Goal: Information Seeking & Learning: Find specific fact

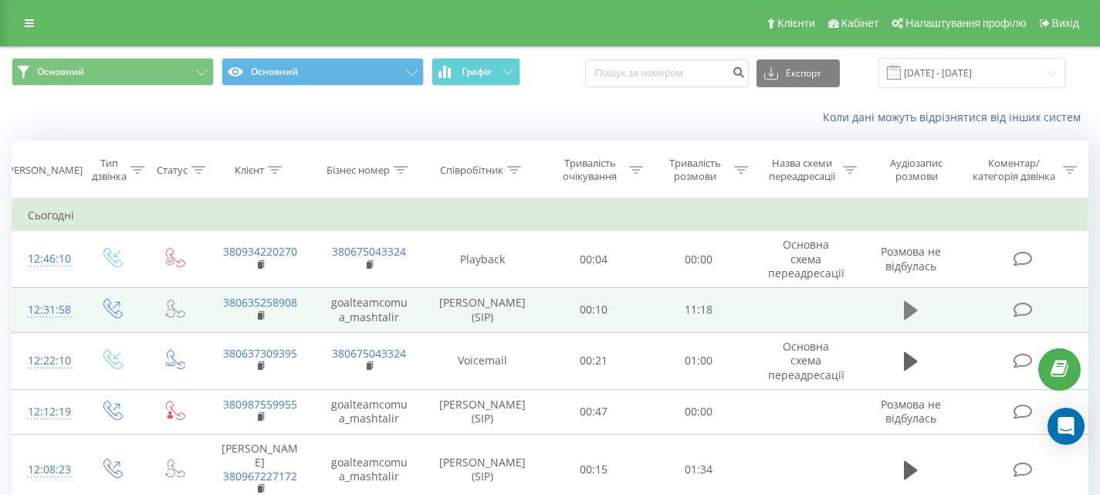
click at [906, 319] on icon at bounding box center [911, 310] width 14 height 19
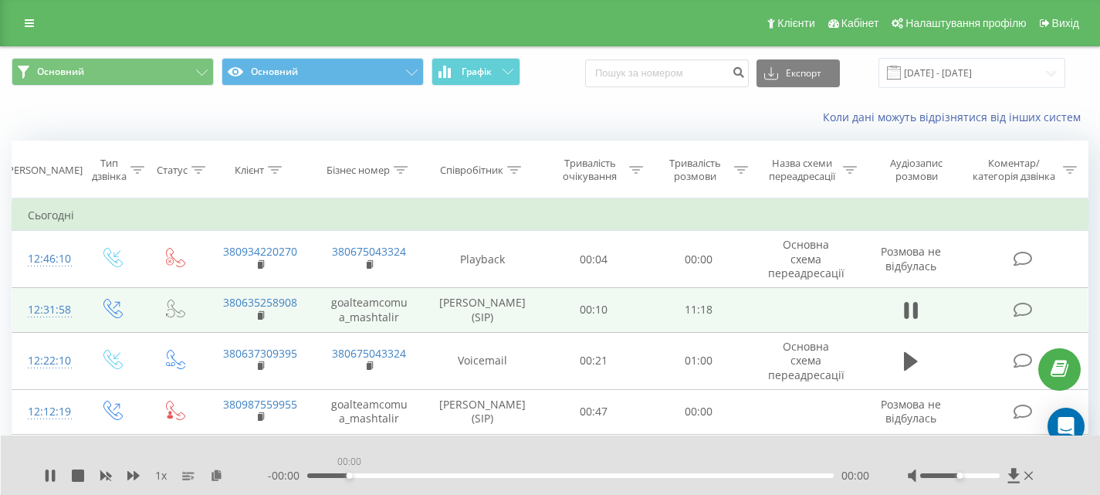
click at [347, 474] on div "00:00" at bounding box center [570, 475] width 526 height 5
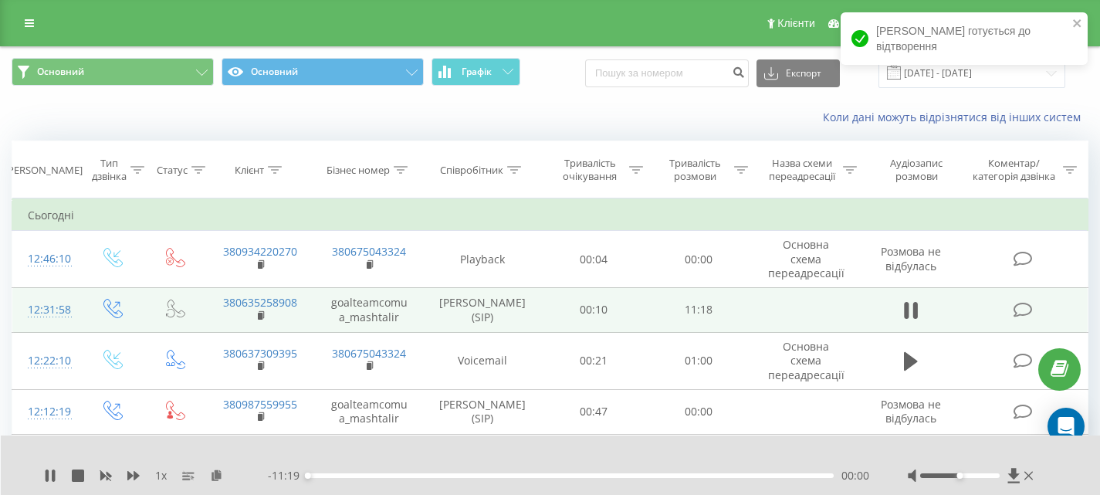
click at [360, 477] on div "00:00" at bounding box center [570, 475] width 526 height 5
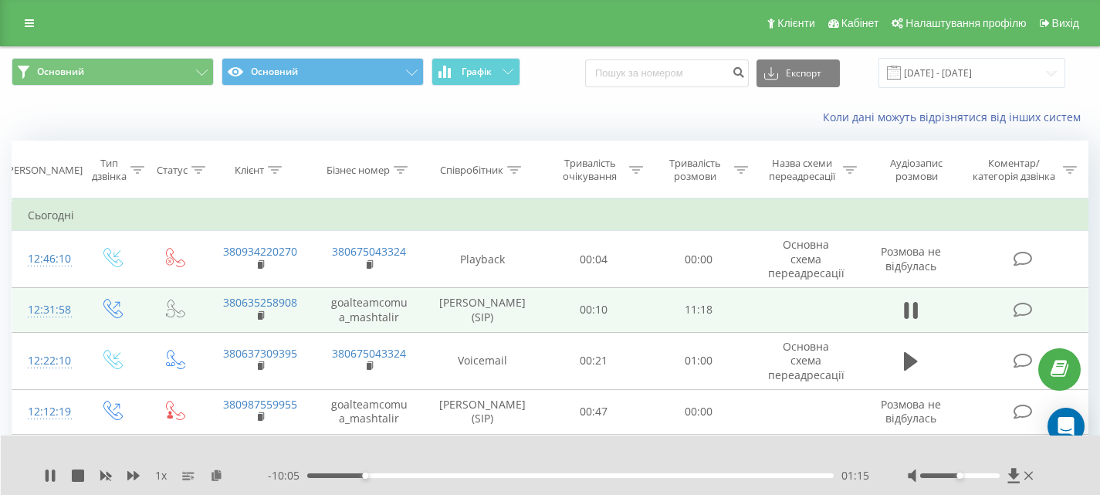
click at [344, 474] on div "01:15" at bounding box center [570, 475] width 526 height 5
click at [376, 472] on div "- 10:03 01:16 01:16" at bounding box center [568, 475] width 601 height 15
click at [376, 475] on div "01:17" at bounding box center [570, 475] width 526 height 5
click at [384, 474] on div "01:32" at bounding box center [570, 475] width 526 height 5
click at [394, 476] on div "01:52" at bounding box center [570, 475] width 526 height 5
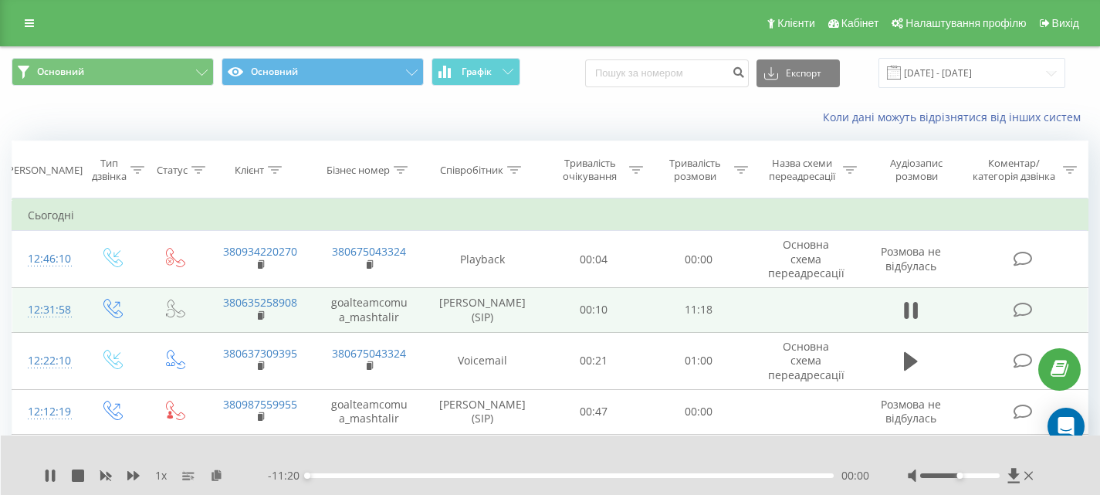
click at [401, 475] on div "00:00" at bounding box center [570, 475] width 526 height 5
click at [419, 474] on div "02:25" at bounding box center [570, 475] width 526 height 5
click at [427, 476] on div "02:35" at bounding box center [570, 475] width 526 height 5
click at [436, 475] on div "02:47" at bounding box center [570, 475] width 526 height 5
click at [444, 477] on div "02:57" at bounding box center [570, 475] width 526 height 5
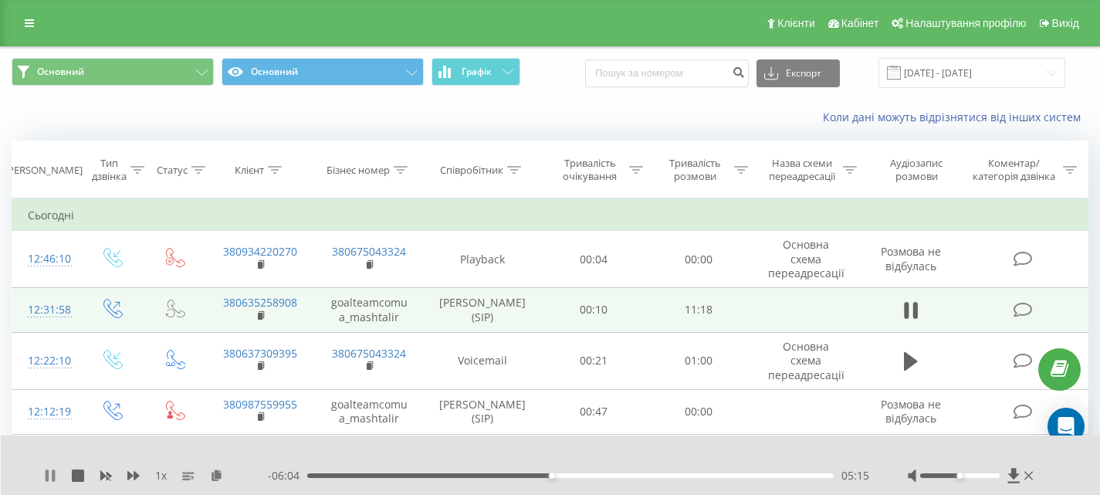
click at [50, 475] on icon at bounding box center [50, 475] width 12 height 12
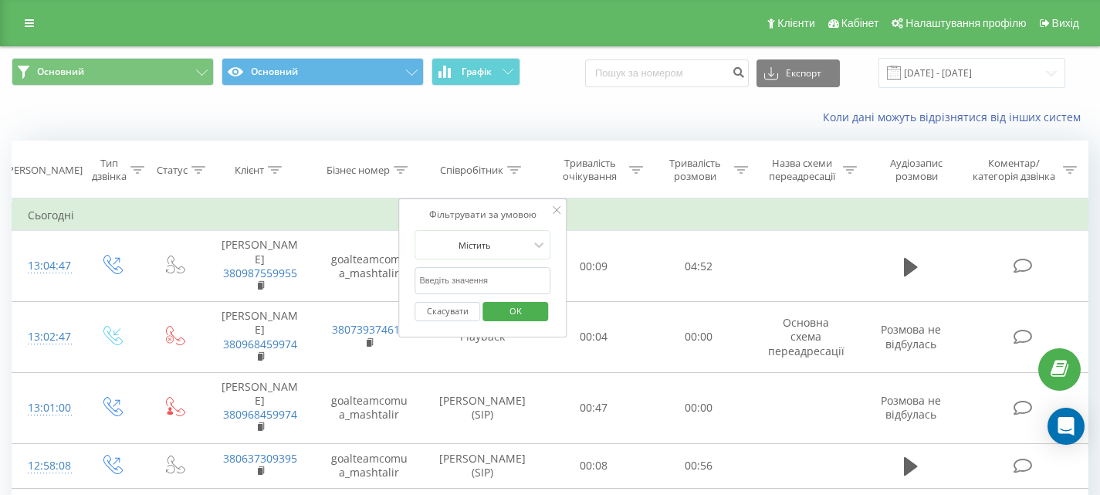
type input "дмит"
click at [507, 312] on span "OK" at bounding box center [515, 311] width 43 height 24
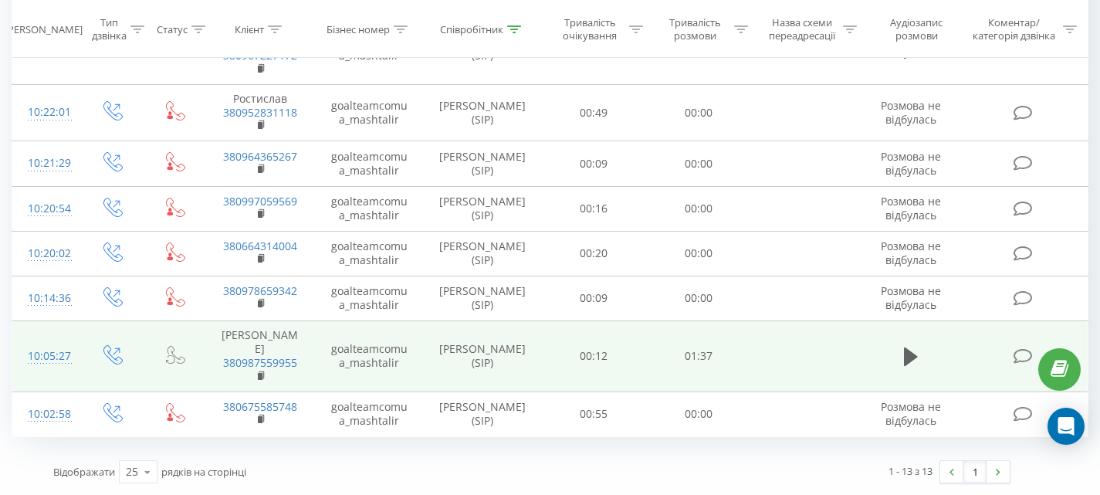
scroll to position [715, 0]
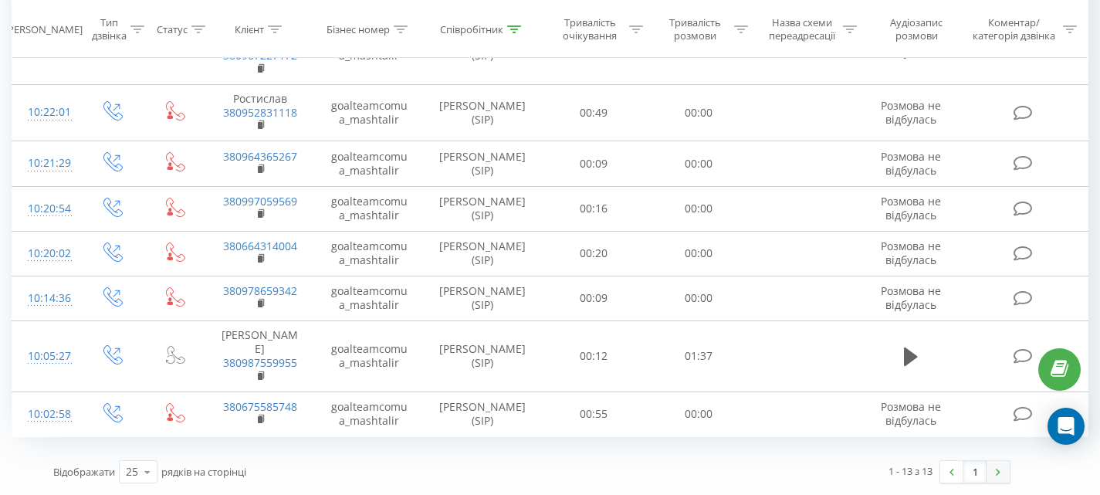
click at [995, 478] on link at bounding box center [997, 472] width 23 height 22
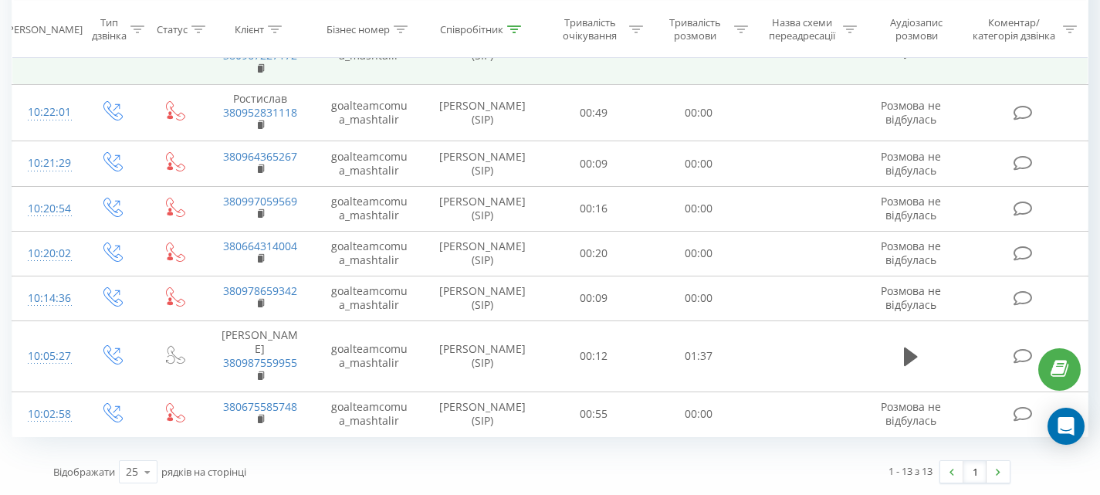
scroll to position [715, 0]
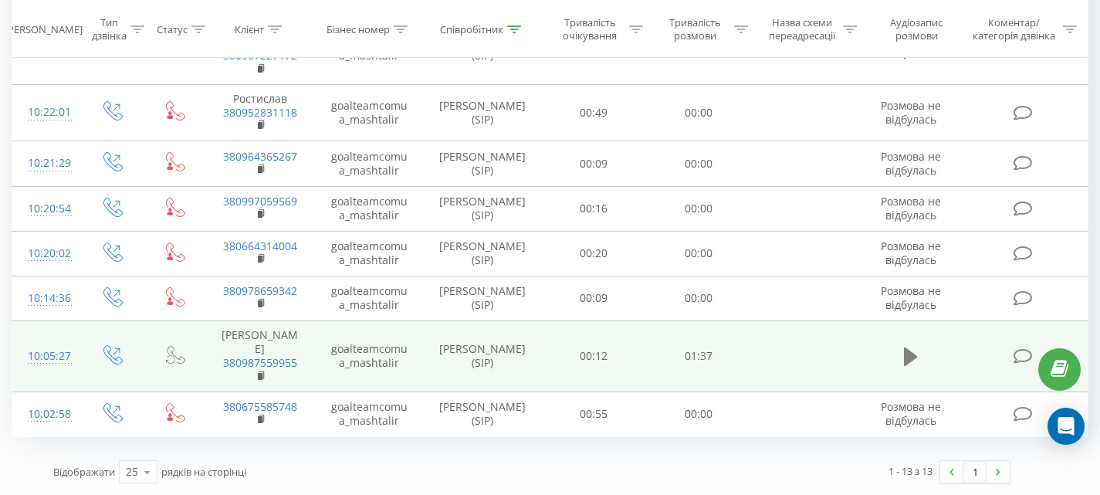
click at [916, 347] on icon at bounding box center [911, 356] width 14 height 19
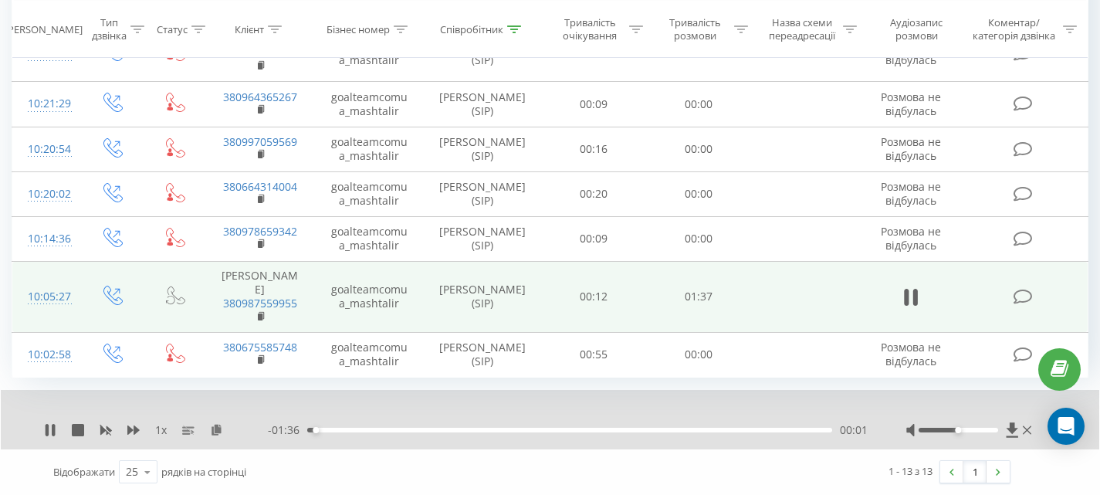
click at [401, 432] on div "00:01" at bounding box center [569, 430] width 525 height 5
click at [76, 436] on icon at bounding box center [78, 430] width 12 height 12
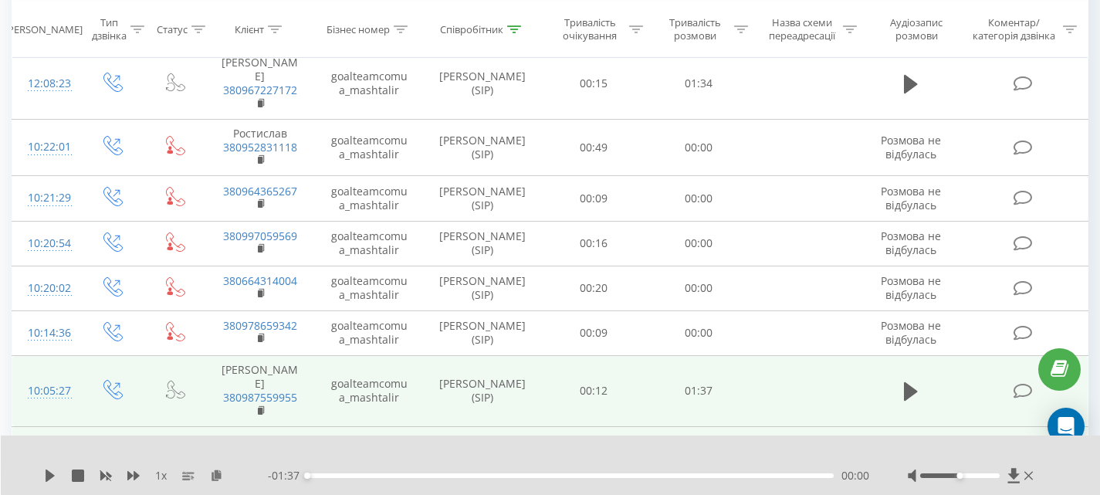
scroll to position [483, 0]
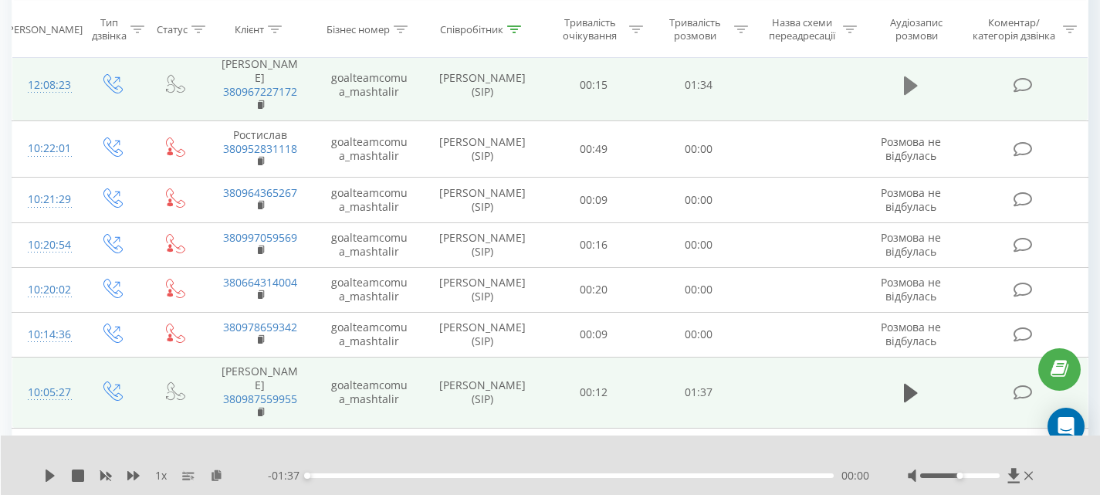
click at [909, 95] on icon at bounding box center [911, 85] width 14 height 19
click at [410, 477] on div "00:01" at bounding box center [570, 475] width 526 height 5
click at [81, 477] on icon at bounding box center [78, 475] width 12 height 12
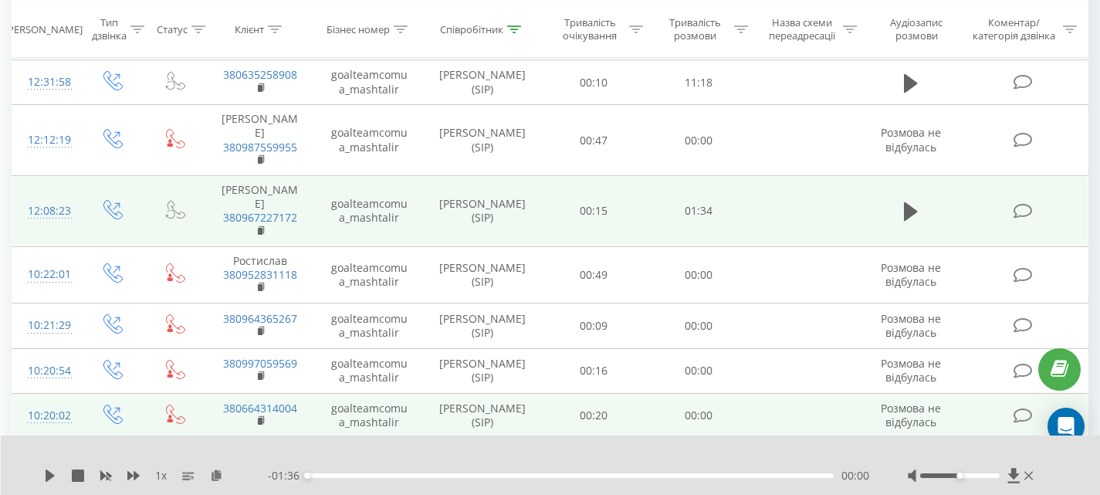
scroll to position [329, 0]
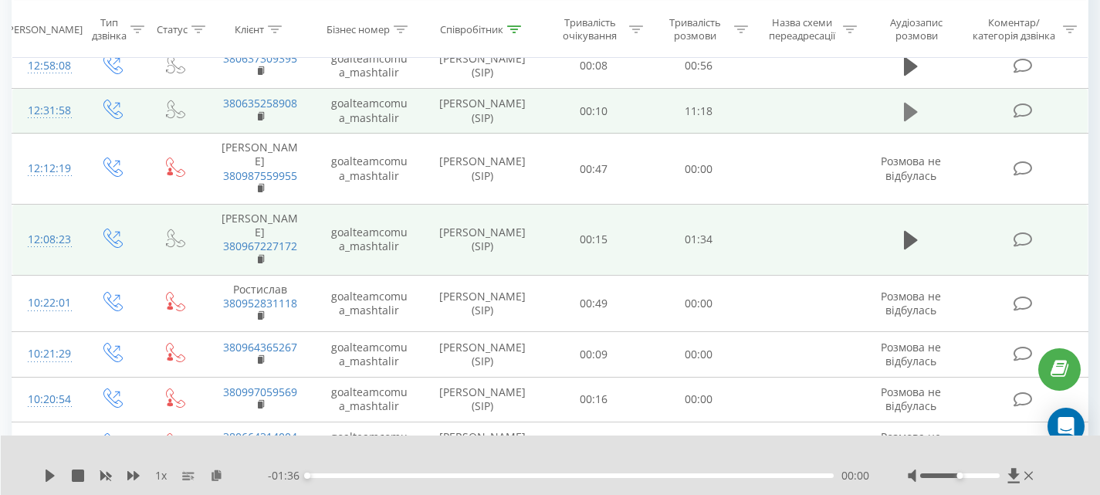
click at [914, 123] on icon at bounding box center [911, 112] width 14 height 22
click at [440, 476] on div "00:04" at bounding box center [570, 475] width 526 height 5
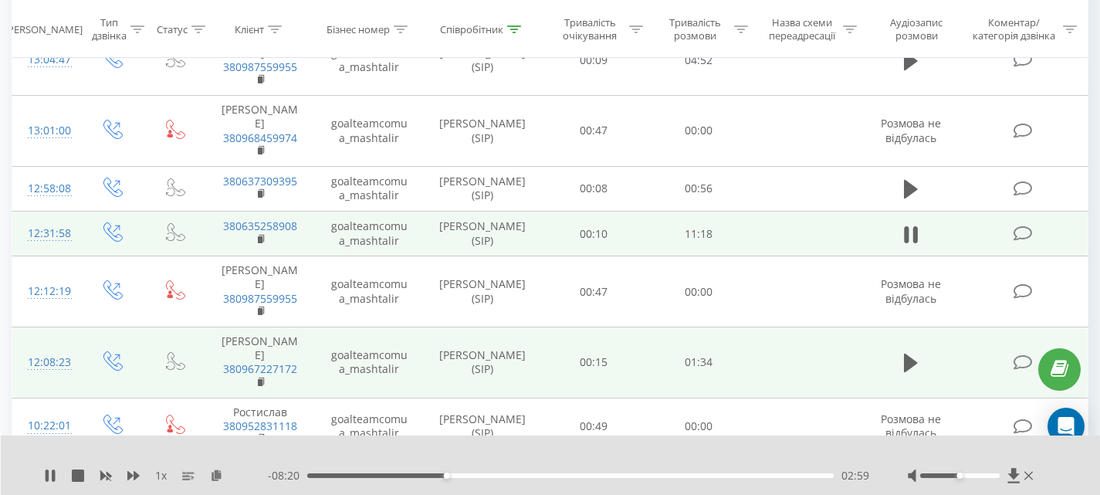
scroll to position [174, 0]
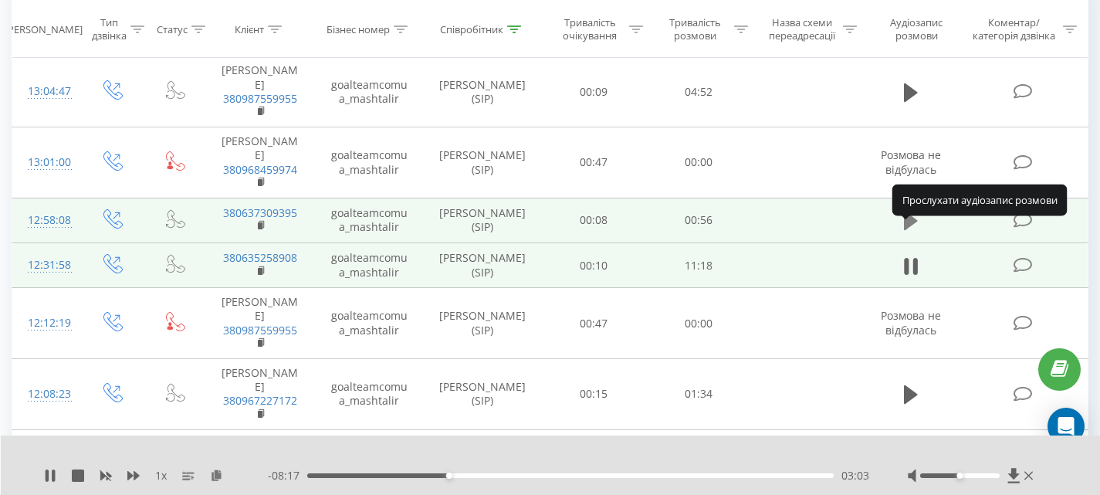
click at [909, 229] on icon at bounding box center [911, 220] width 14 height 19
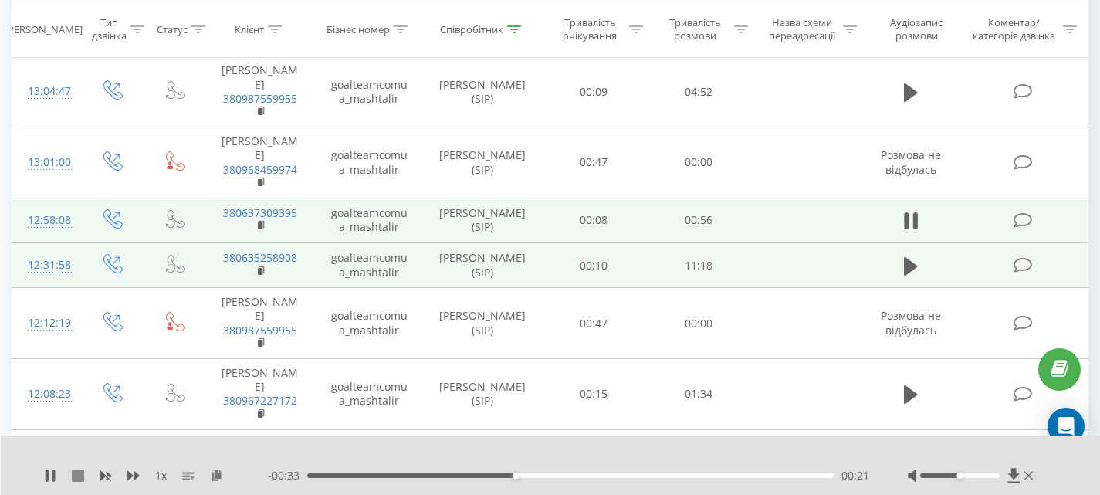
click at [80, 477] on icon at bounding box center [78, 475] width 12 height 12
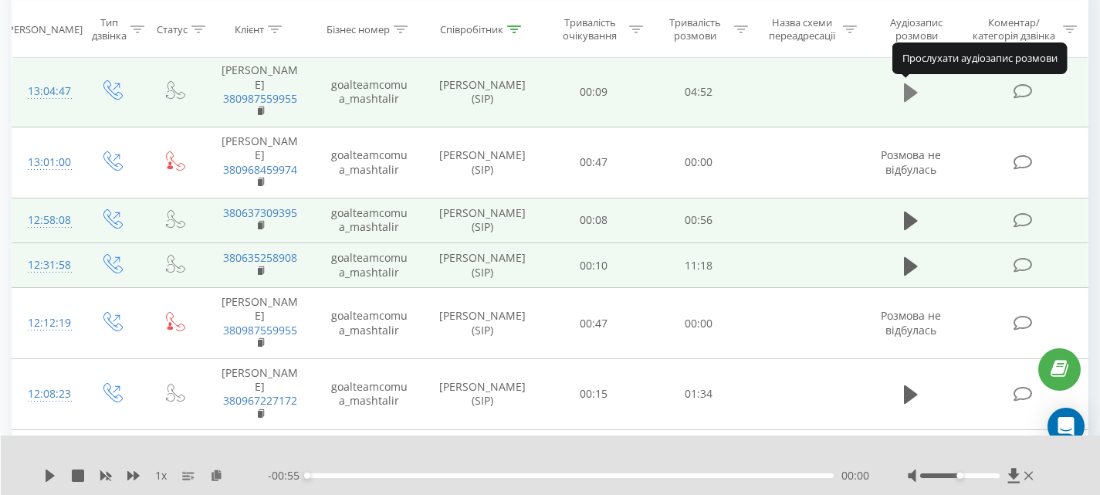
click at [902, 95] on button at bounding box center [910, 92] width 23 height 23
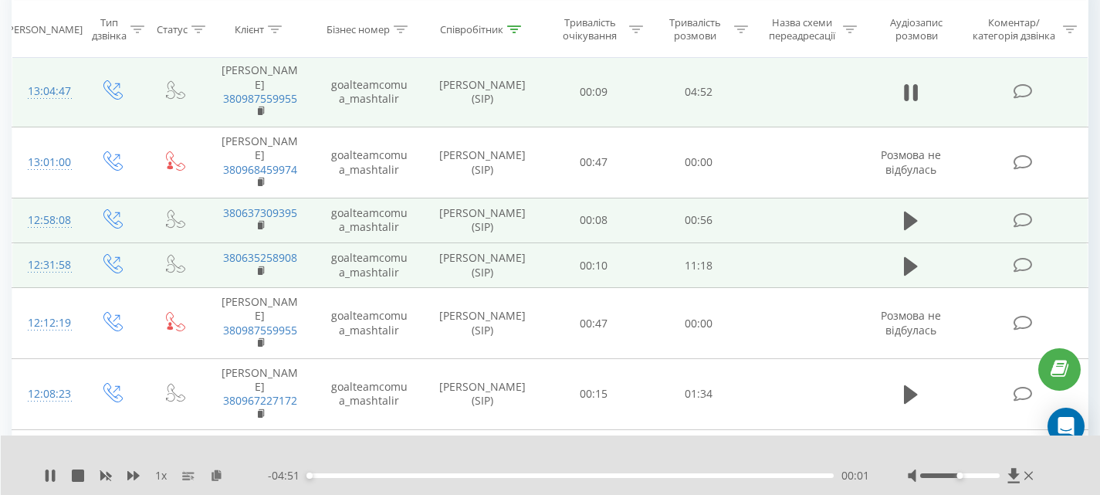
click at [415, 472] on div "- 04:51 00:01 00:01" at bounding box center [568, 475] width 601 height 15
click at [417, 476] on div "01:01" at bounding box center [570, 475] width 526 height 5
click at [541, 473] on div "01:04" at bounding box center [570, 475] width 526 height 5
click at [80, 475] on icon at bounding box center [78, 475] width 12 height 12
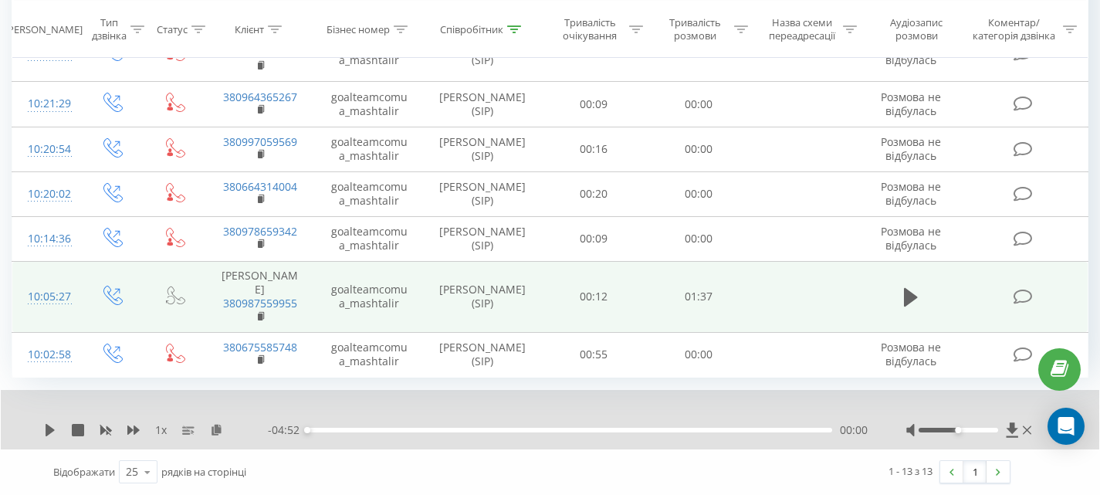
scroll to position [774, 0]
click at [949, 471] on link at bounding box center [951, 472] width 23 height 22
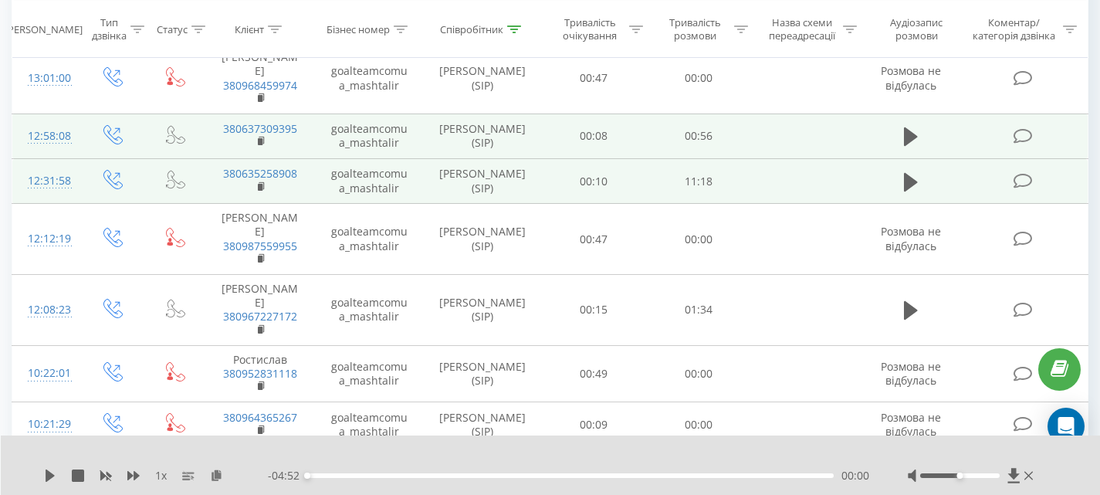
scroll to position [252, 0]
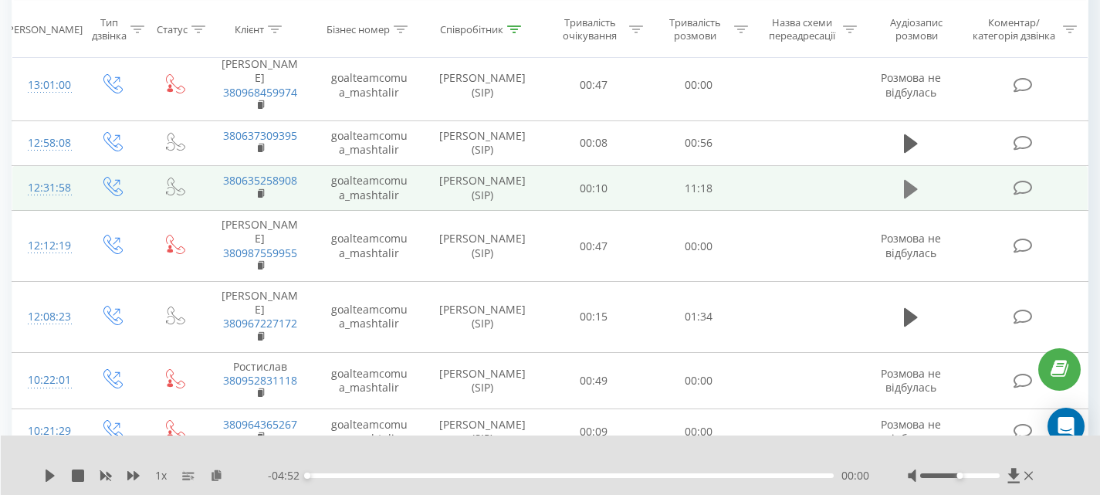
click at [903, 201] on button at bounding box center [910, 188] width 23 height 23
click at [78, 478] on icon at bounding box center [78, 475] width 12 height 12
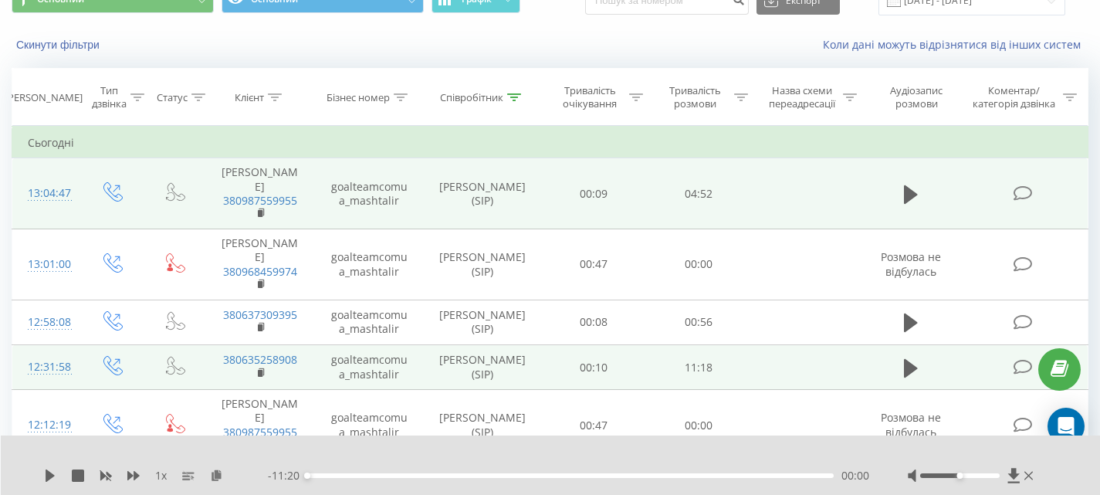
scroll to position [20, 0]
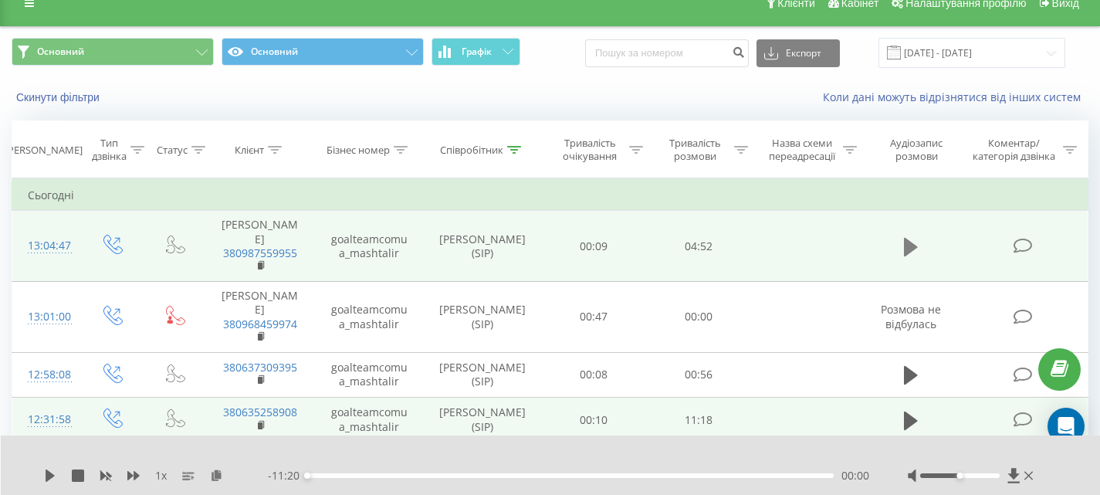
click at [916, 248] on icon at bounding box center [911, 247] width 14 height 22
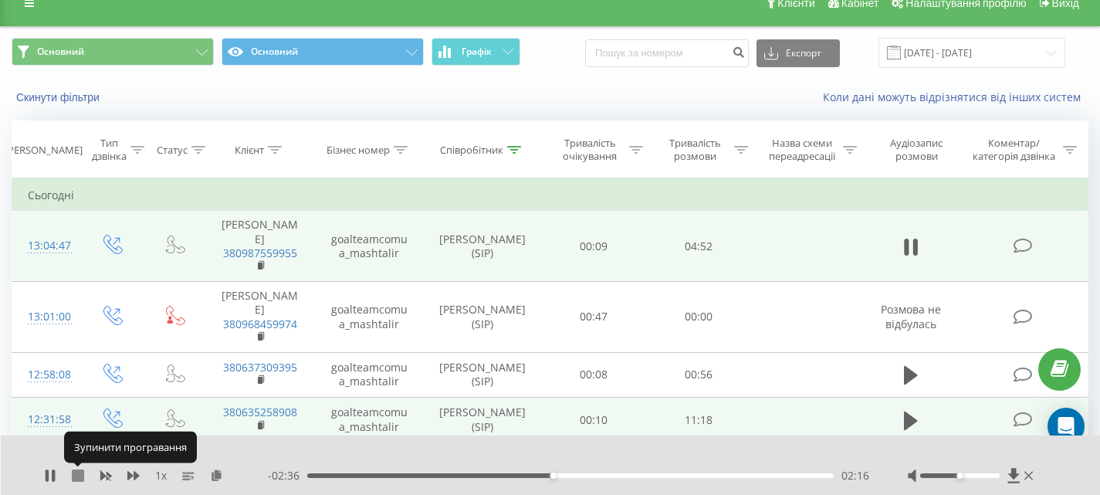
click at [83, 472] on icon at bounding box center [78, 475] width 12 height 12
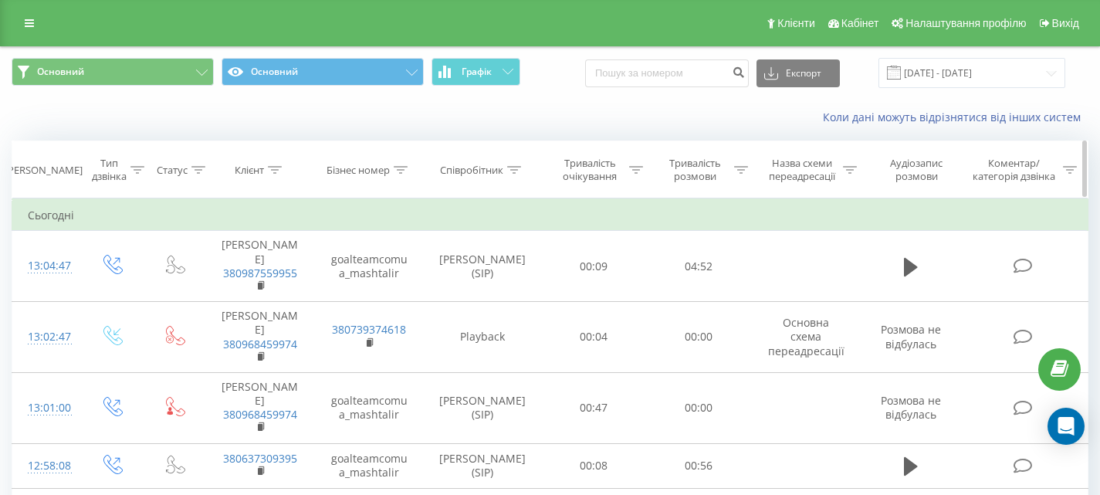
click at [519, 162] on th "Співробітник" at bounding box center [482, 169] width 117 height 57
click at [519, 174] on div at bounding box center [514, 170] width 14 height 13
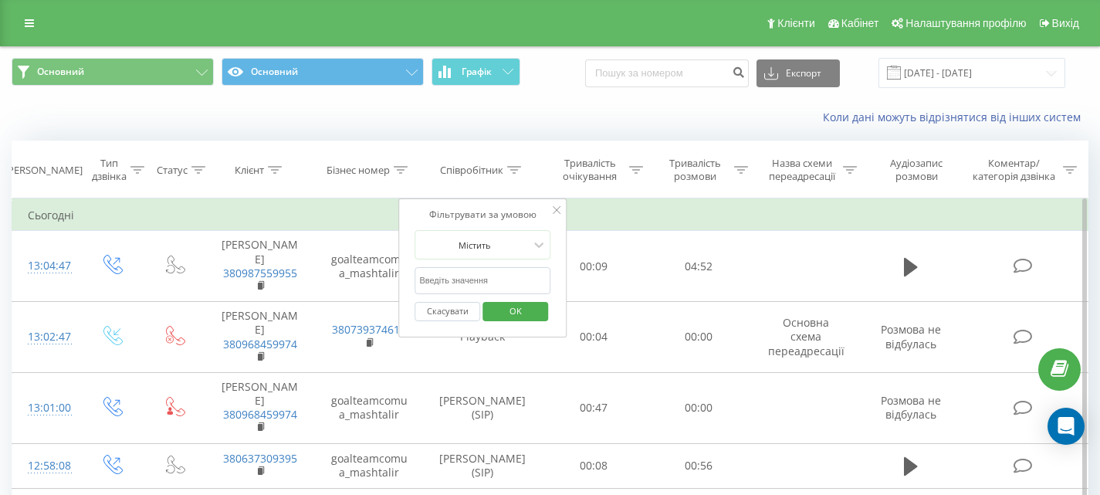
click at [505, 280] on input "text" at bounding box center [482, 280] width 136 height 27
type input "дмит"
click at [523, 313] on span "OK" at bounding box center [515, 311] width 43 height 24
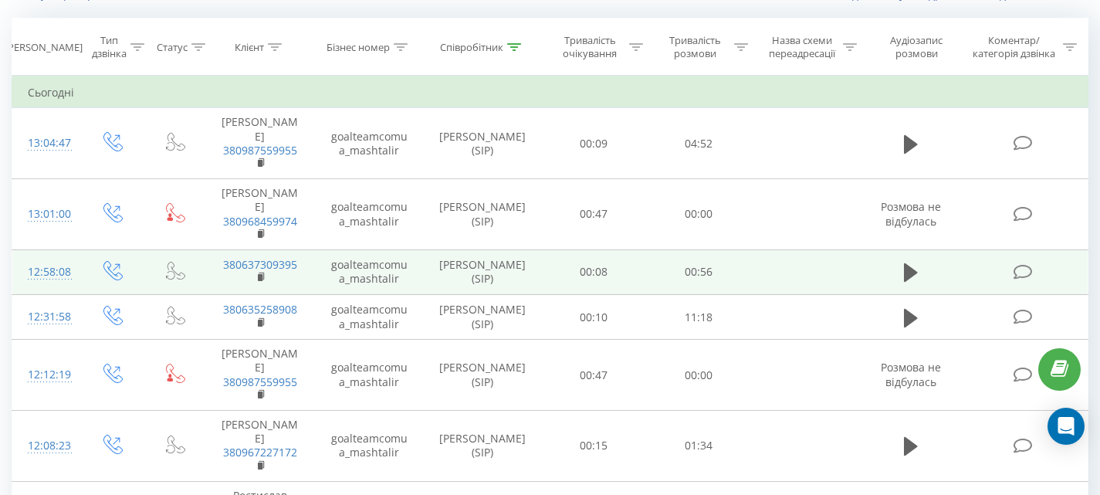
scroll to position [97, 0]
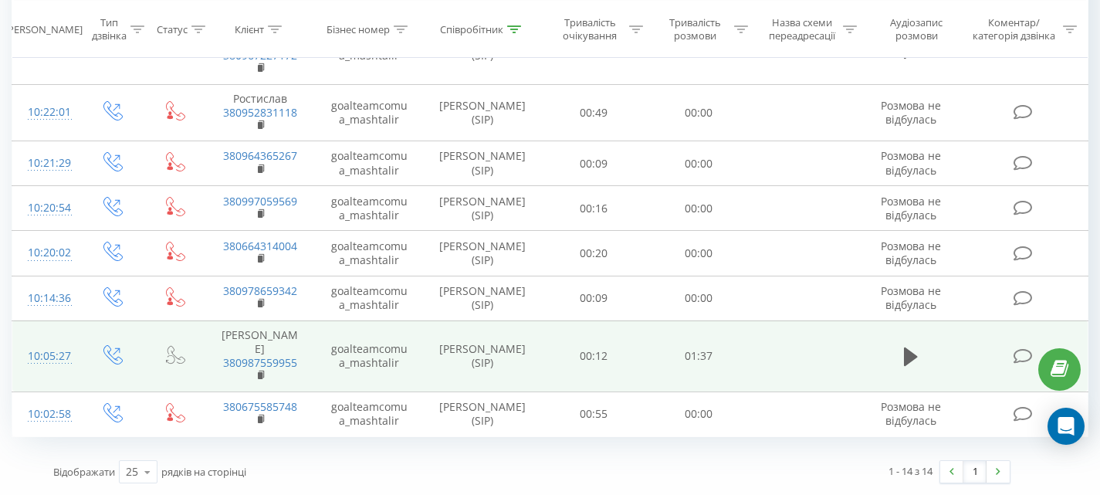
scroll to position [786, 0]
